Goal: Task Accomplishment & Management: Use online tool/utility

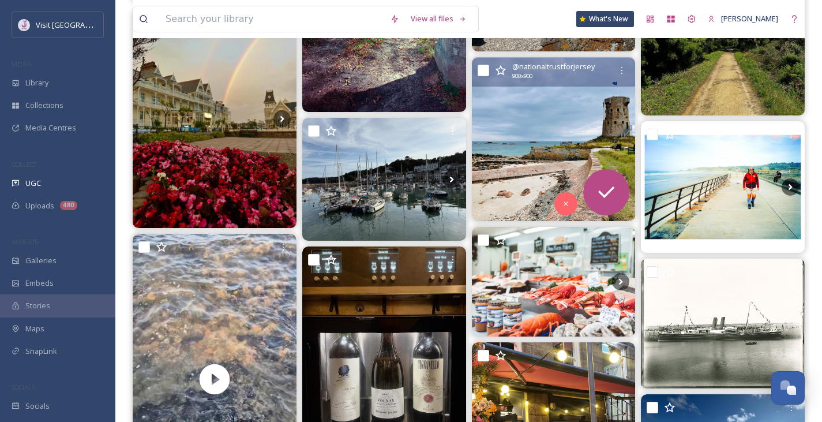
scroll to position [8346, 0]
click at [555, 123] on img at bounding box center [554, 140] width 164 height 164
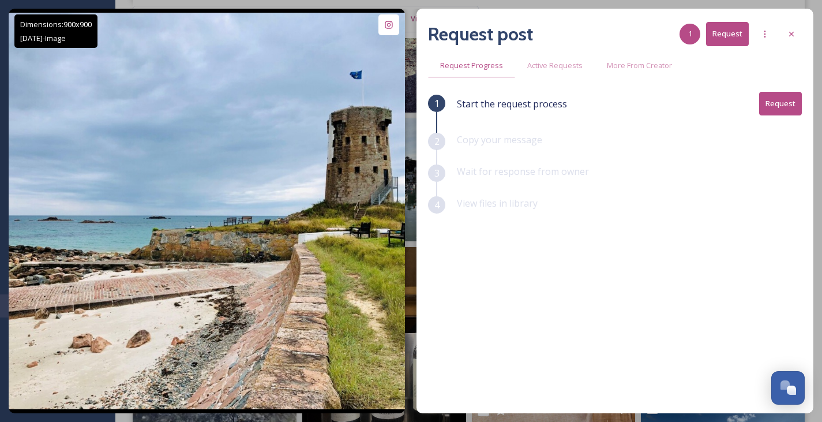
click at [795, 31] on icon at bounding box center [791, 33] width 9 height 9
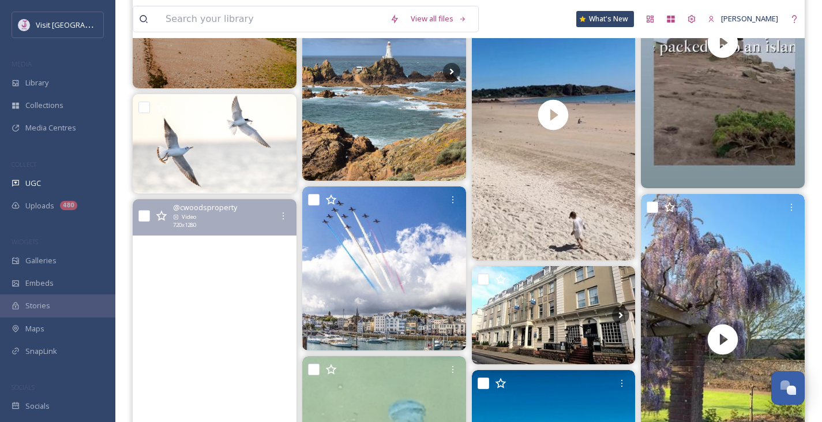
scroll to position [9962, 0]
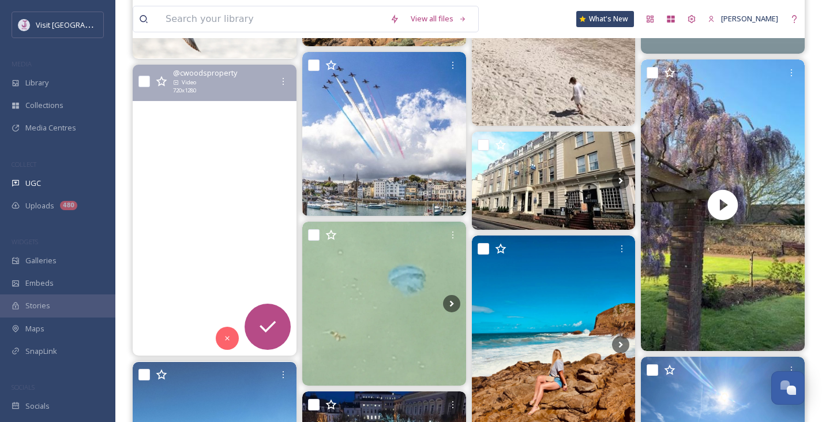
drag, startPoint x: 290, startPoint y: 194, endPoint x: 260, endPoint y: 187, distance: 30.8
click at [260, 187] on video "Reminiscing summer? Would like to call Jersey home? \aLet me know\a#home #jerse…" at bounding box center [215, 210] width 164 height 291
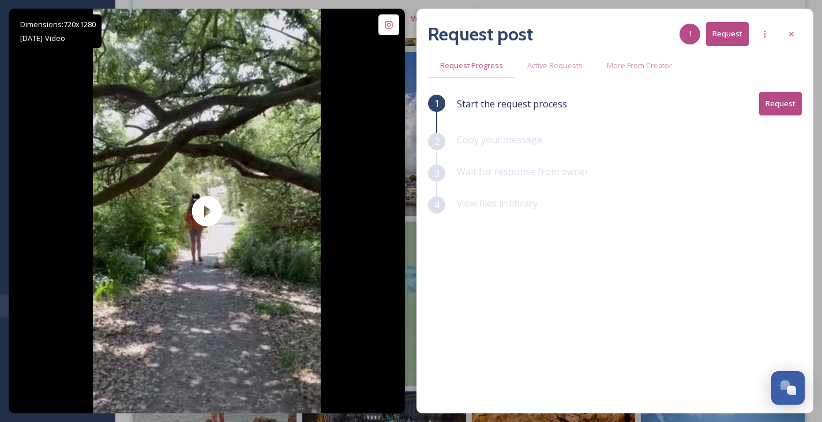
click at [801, 43] on div at bounding box center [792, 34] width 21 height 21
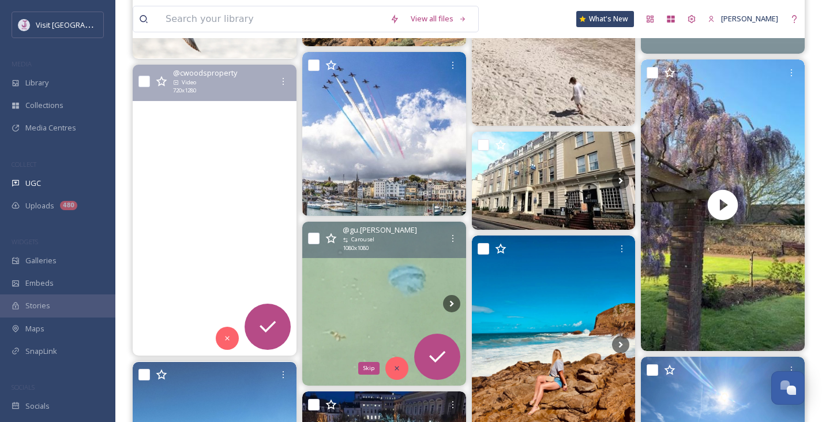
scroll to position [10232, 0]
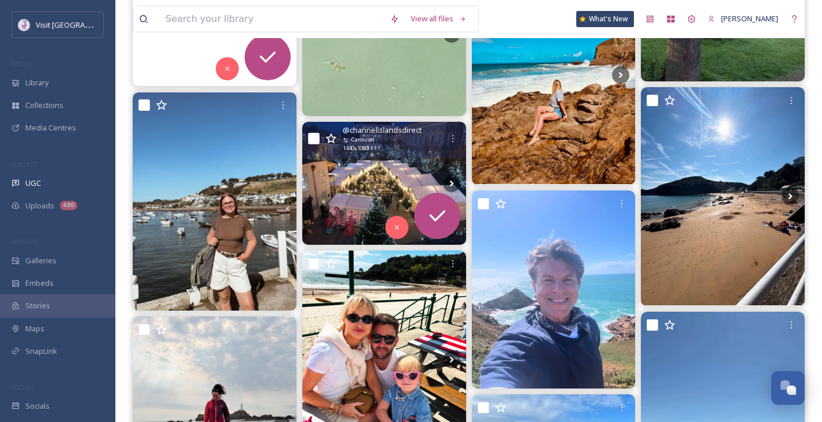
click at [362, 184] on img at bounding box center [384, 183] width 164 height 123
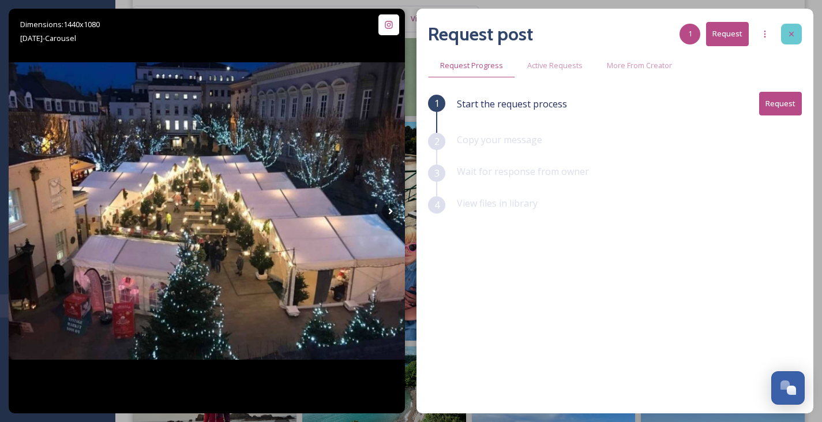
click at [794, 35] on icon at bounding box center [791, 33] width 9 height 9
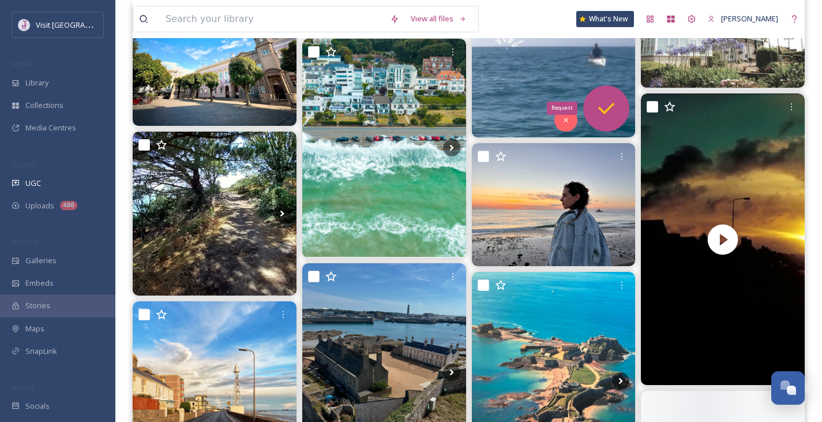
scroll to position [11848, 0]
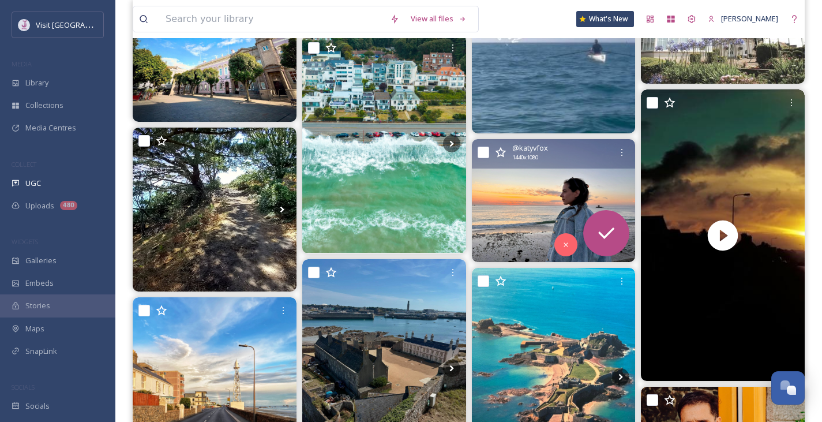
click at [559, 188] on img at bounding box center [554, 200] width 164 height 123
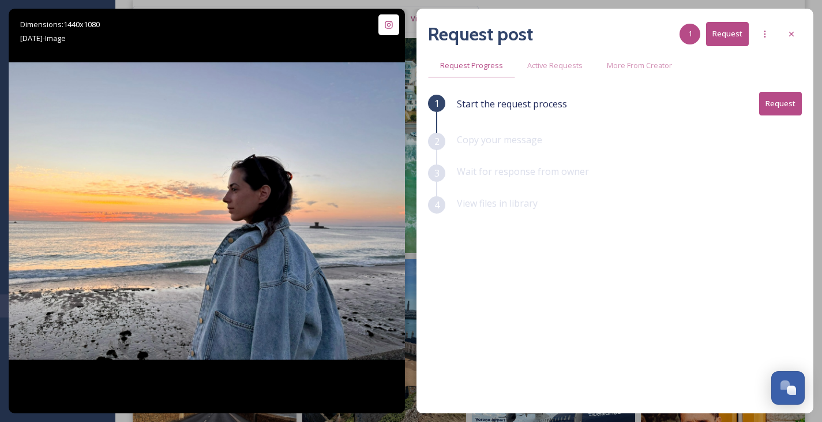
click at [792, 36] on icon at bounding box center [791, 33] width 9 height 9
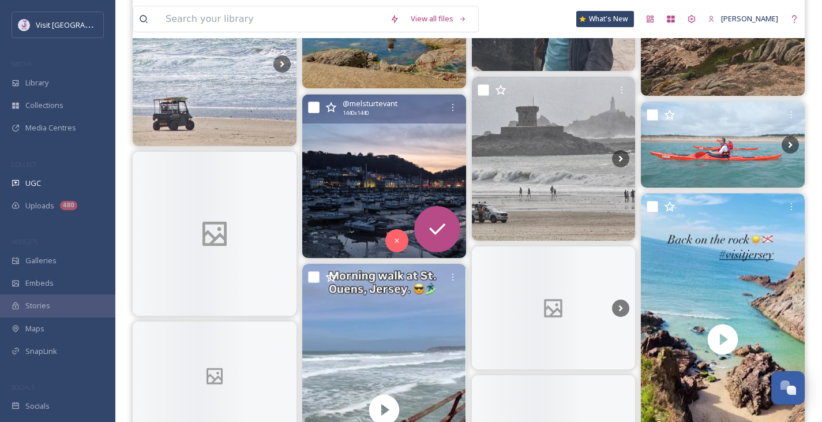
scroll to position [13195, 0]
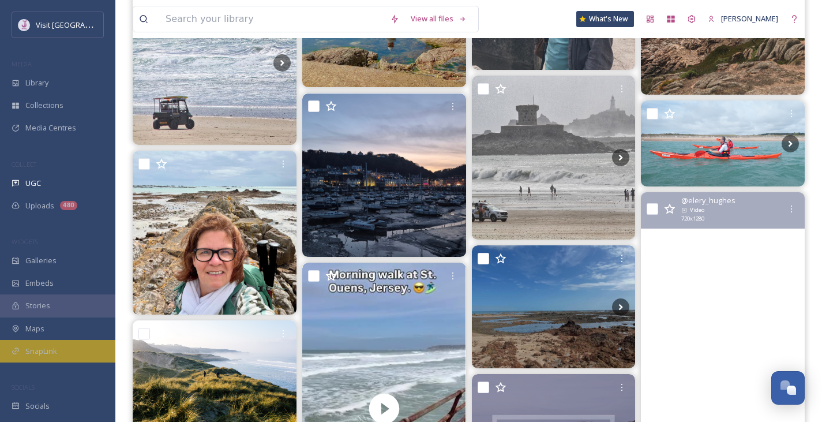
click at [39, 349] on span "SnapLink" at bounding box center [41, 351] width 32 height 11
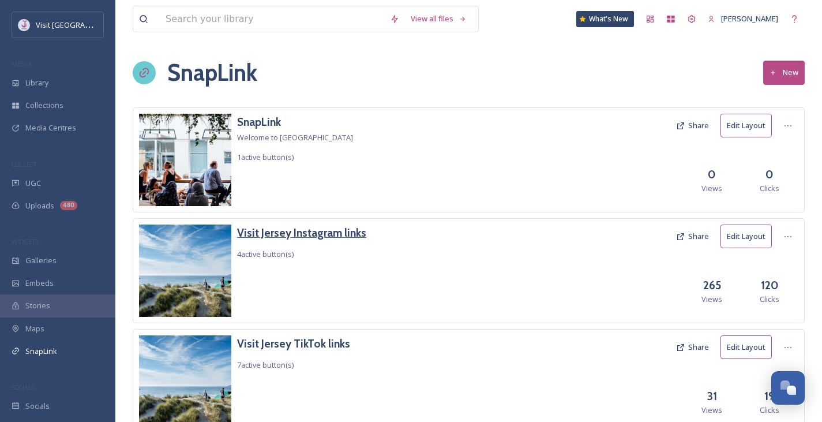
click at [278, 225] on h3 "Visit Jersey Instagram links" at bounding box center [301, 233] width 129 height 17
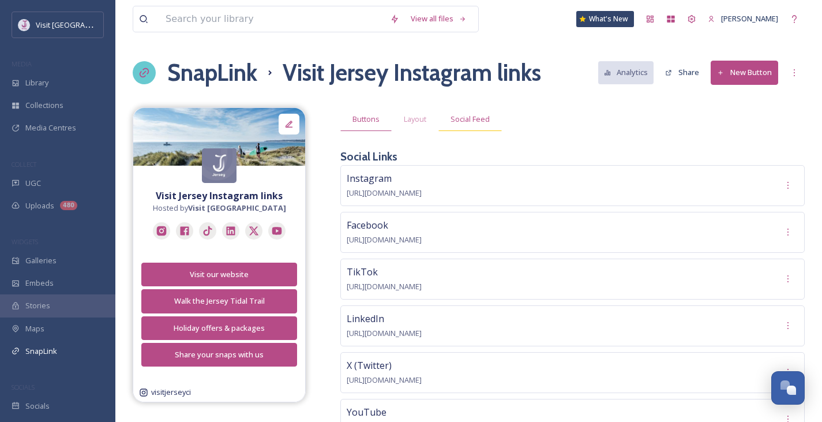
click at [491, 125] on div "Social Feed" at bounding box center [470, 119] width 63 height 24
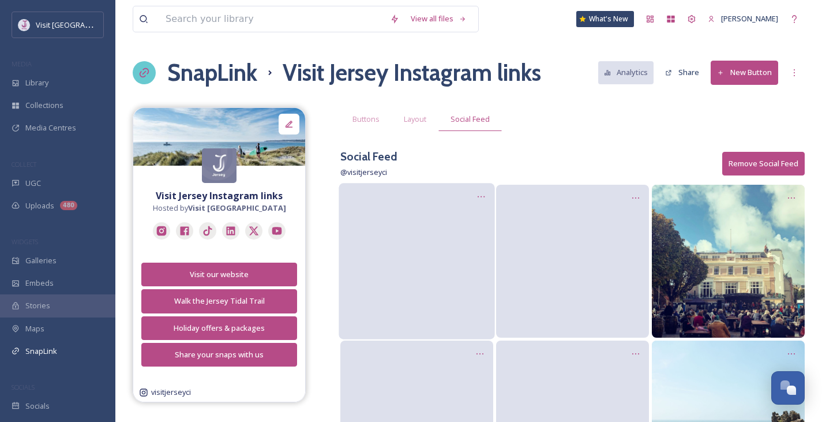
click at [421, 244] on video at bounding box center [417, 261] width 156 height 78
click at [482, 199] on icon at bounding box center [481, 196] width 9 height 9
click at [479, 245] on span "Edit Post" at bounding box center [466, 246] width 31 height 12
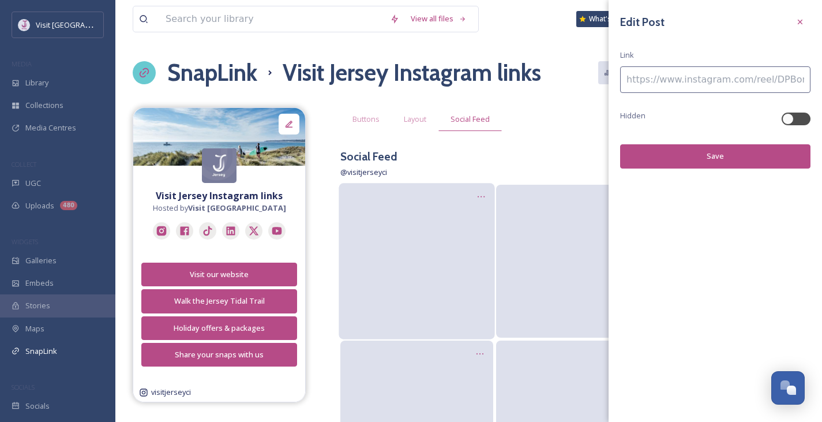
click at [690, 72] on input at bounding box center [715, 79] width 190 height 27
paste input
click at [697, 82] on input at bounding box center [715, 79] width 190 height 27
paste input "[URL][DOMAIN_NAME]"
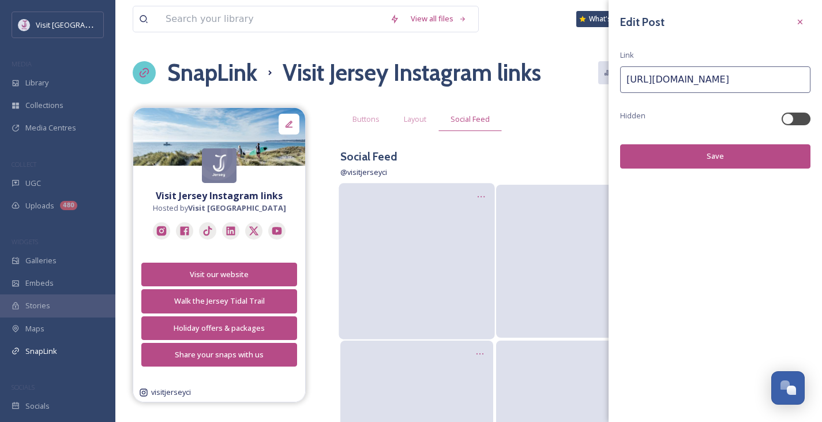
scroll to position [0, 68]
type input "[URL][DOMAIN_NAME]"
click at [721, 162] on button "Save" at bounding box center [715, 156] width 190 height 24
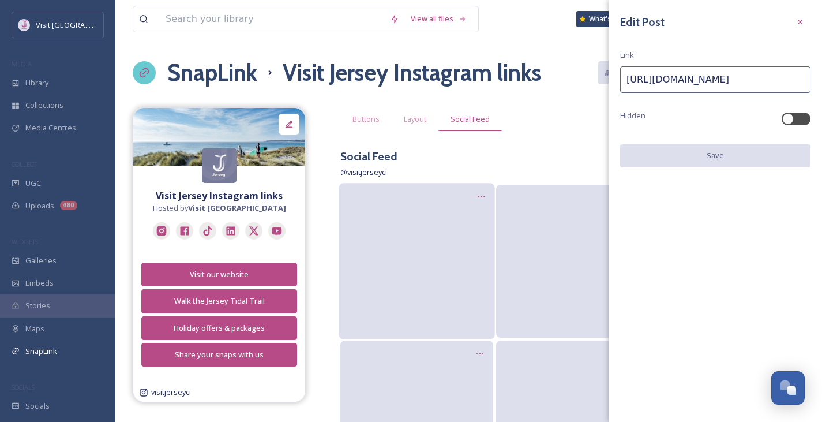
scroll to position [0, 0]
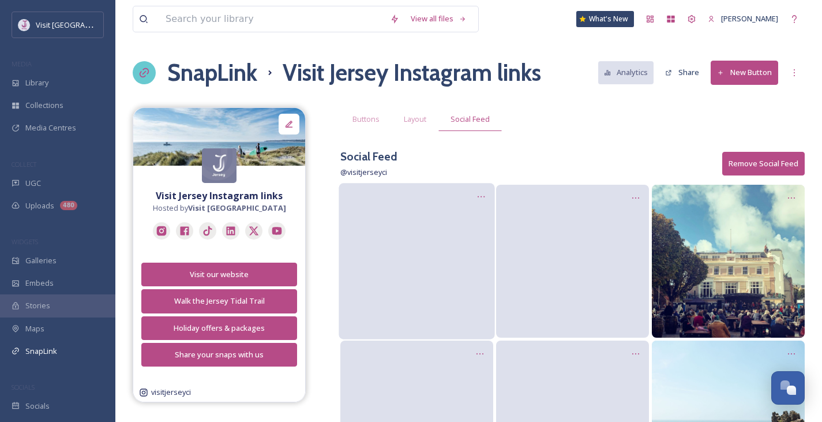
click at [454, 241] on video at bounding box center [417, 261] width 156 height 78
click at [480, 197] on icon at bounding box center [480, 197] width 9 height 9
click at [474, 246] on span "Edit Post" at bounding box center [466, 245] width 30 height 11
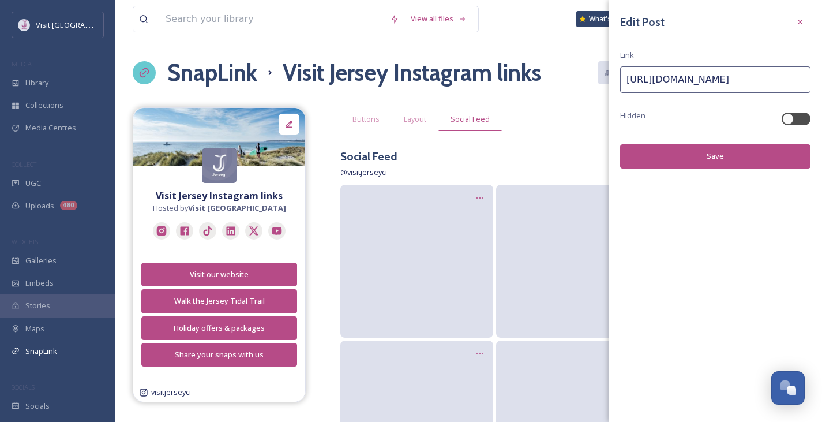
click at [704, 149] on button "Save" at bounding box center [715, 156] width 190 height 24
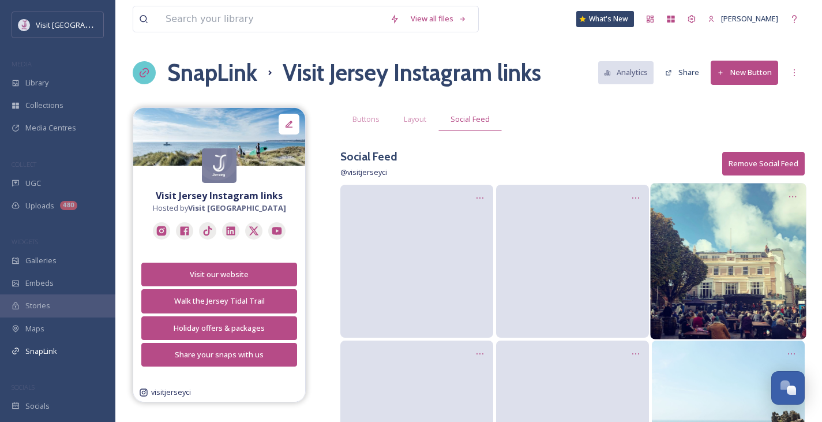
click at [694, 232] on img at bounding box center [728, 261] width 156 height 156
click at [793, 193] on icon at bounding box center [792, 196] width 9 height 9
click at [789, 248] on span "Edit Post" at bounding box center [778, 246] width 31 height 12
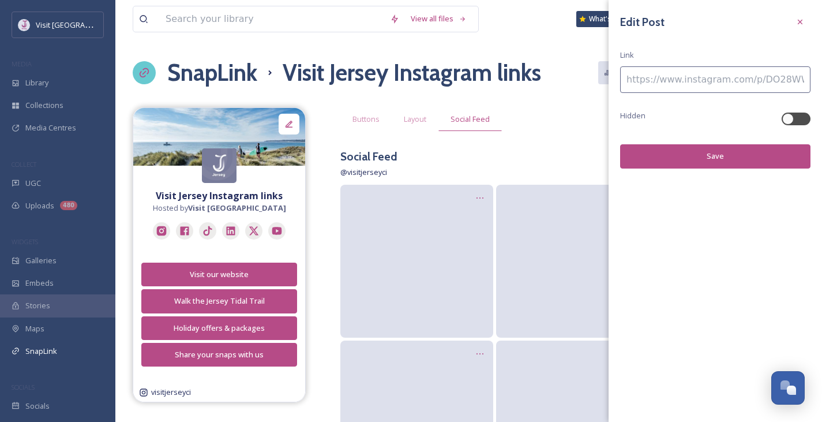
click at [687, 80] on input at bounding box center [715, 79] width 190 height 27
paste input "[URL][DOMAIN_NAME]"
type input "[URL][DOMAIN_NAME]"
drag, startPoint x: 766, startPoint y: 146, endPoint x: 780, endPoint y: 158, distance: 18.0
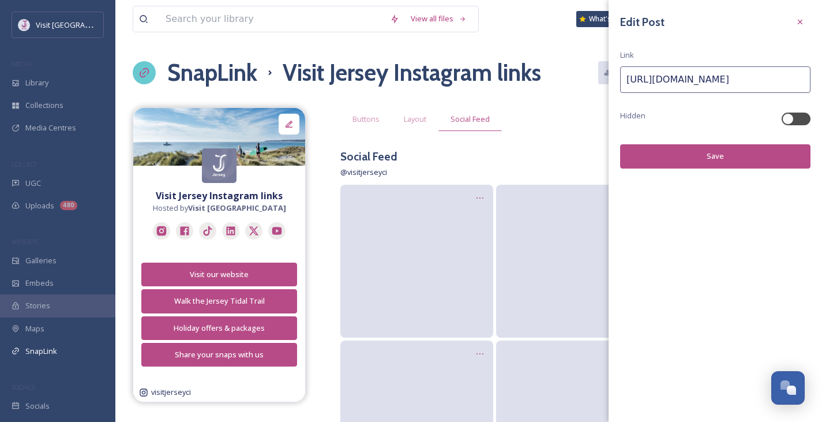
click at [768, 148] on button "Save" at bounding box center [715, 156] width 190 height 24
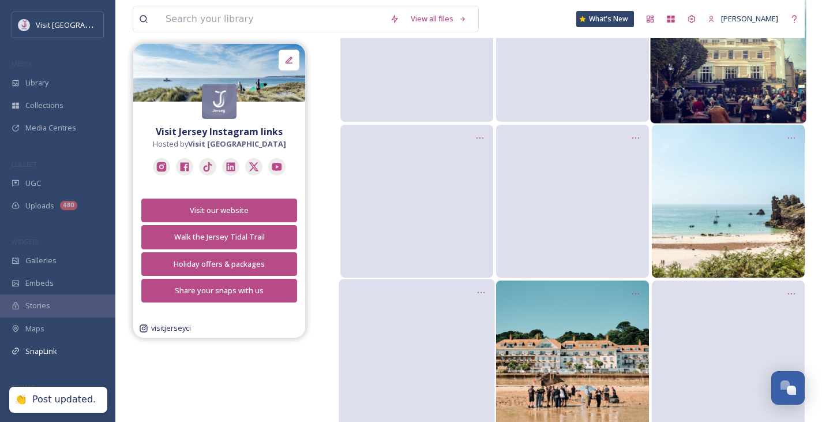
scroll to position [269, 0]
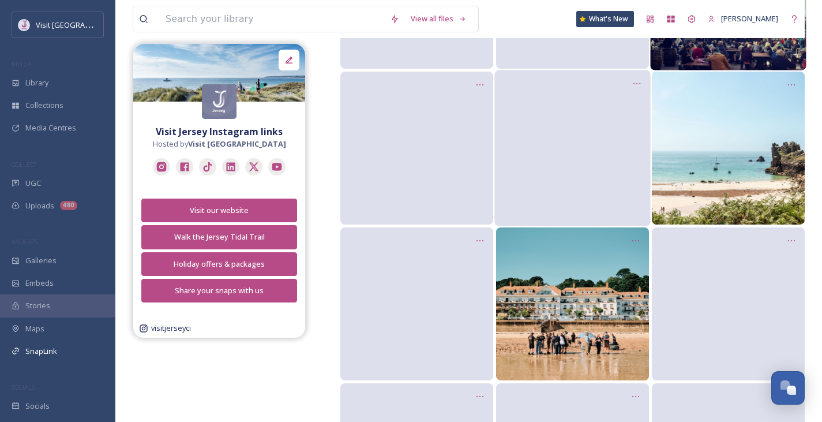
click at [575, 162] on video at bounding box center [573, 148] width 156 height 78
click at [777, 151] on img at bounding box center [728, 148] width 156 height 156
